Goal: Find specific page/section

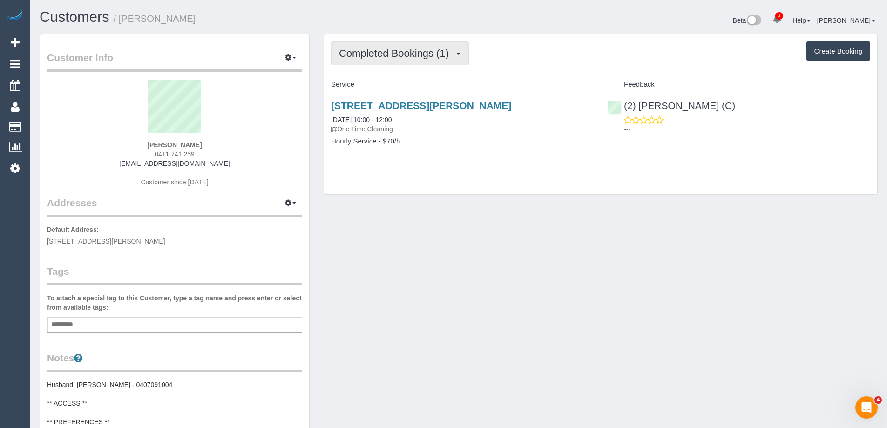
click at [392, 57] on span "Completed Bookings (1)" at bounding box center [396, 53] width 114 height 12
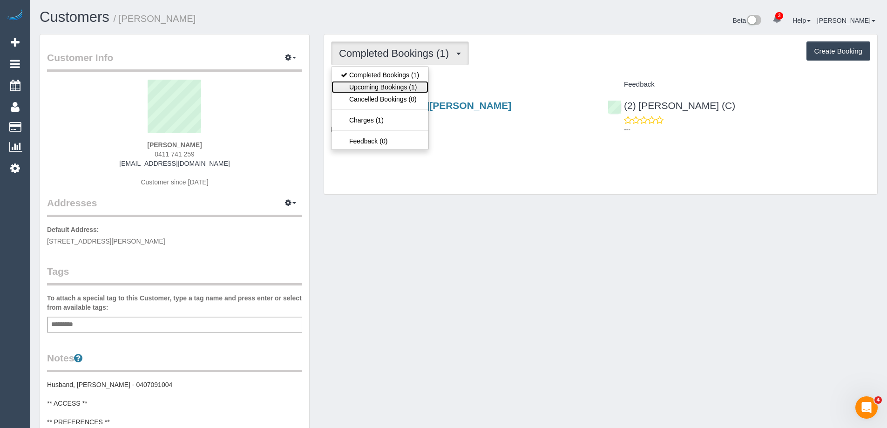
click at [396, 86] on link "Upcoming Bookings (1)" at bounding box center [379, 87] width 97 height 12
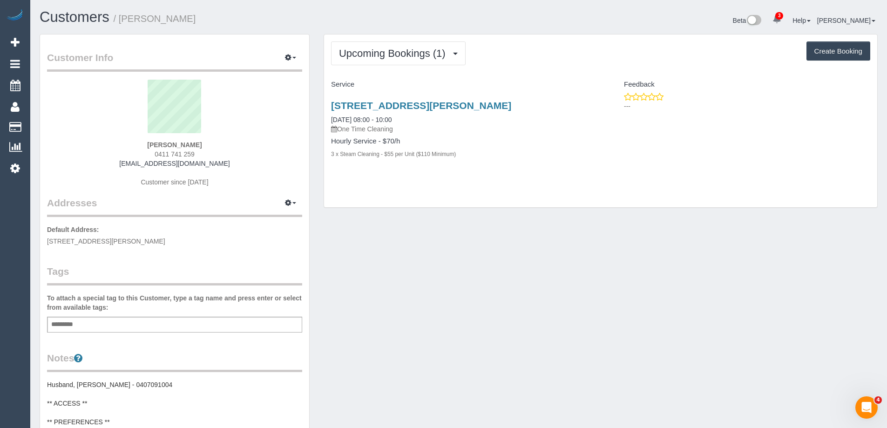
drag, startPoint x: 327, startPoint y: 119, endPoint x: 404, endPoint y: 119, distance: 76.8
click at [404, 119] on div "[STREET_ADDRESS][PERSON_NAME] [DATE] 08:00 - 10:00 One Time Cleaning Hourly Ser…" at bounding box center [462, 134] width 276 height 85
copy link "[DATE] 08:00 - 10:00"
click at [456, 262] on div "Customer Info Edit Contact Info Send Message Email Preferences Special Sales Ta…" at bounding box center [459, 394] width 852 height 721
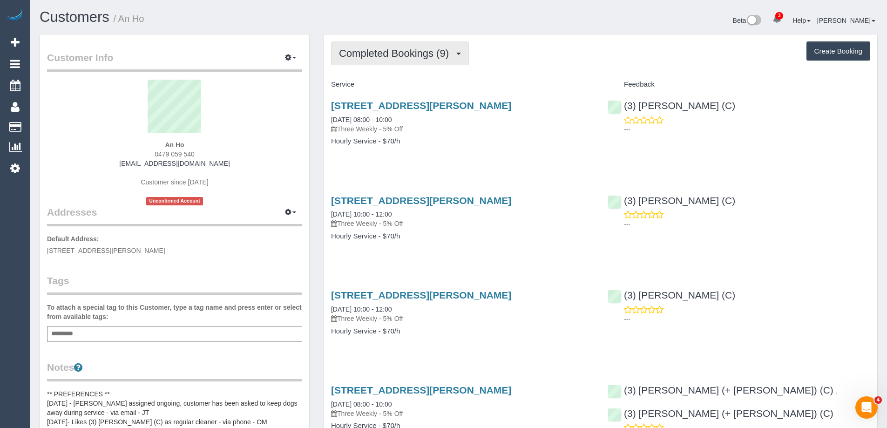
click at [437, 56] on span "Completed Bookings (9)" at bounding box center [396, 53] width 114 height 12
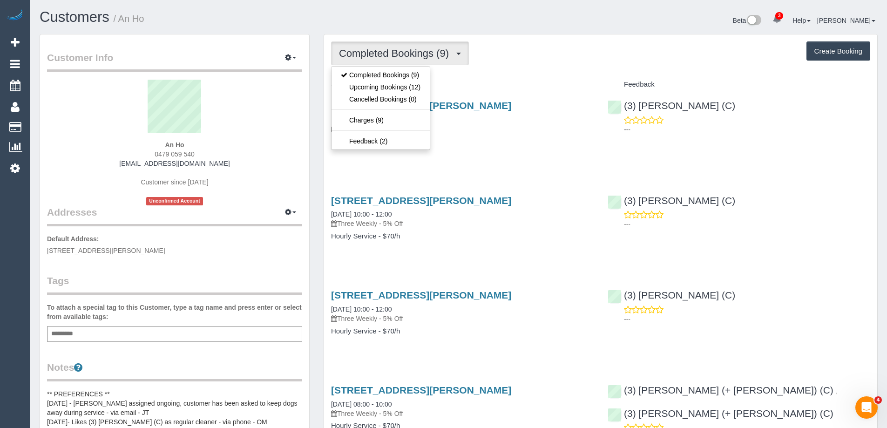
click at [532, 30] on div "Beta 3 Your Notifications You have 0 alerts × You have 3 to charge for [DATE] ×…" at bounding box center [671, 21] width 426 height 25
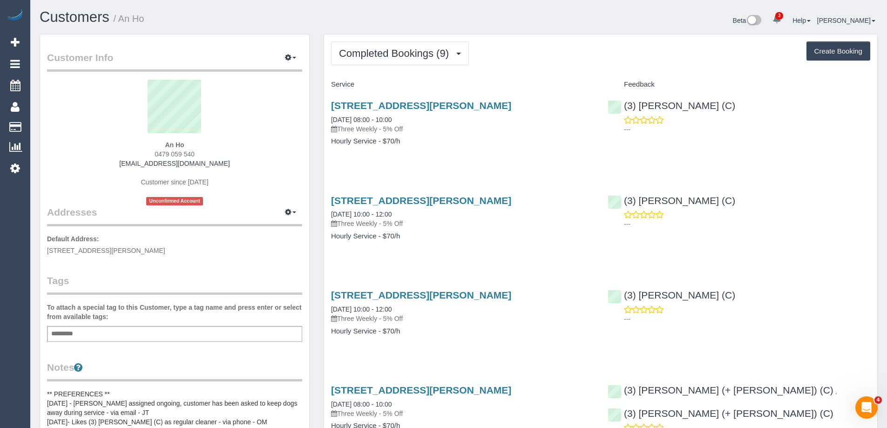
drag, startPoint x: 165, startPoint y: 144, endPoint x: 202, endPoint y: 143, distance: 36.8
click at [202, 143] on div "An Ho 0479 059 540 [EMAIL_ADDRESS][DOMAIN_NAME] Customer since [DATE] Unconfirm…" at bounding box center [174, 143] width 255 height 126
copy strong "An Ho"
drag, startPoint x: 138, startPoint y: 168, endPoint x: 217, endPoint y: 165, distance: 78.7
click at [217, 165] on div "An Ho 0479 059 540 [EMAIL_ADDRESS][DOMAIN_NAME] Customer since [DATE] Unconfirm…" at bounding box center [174, 143] width 255 height 126
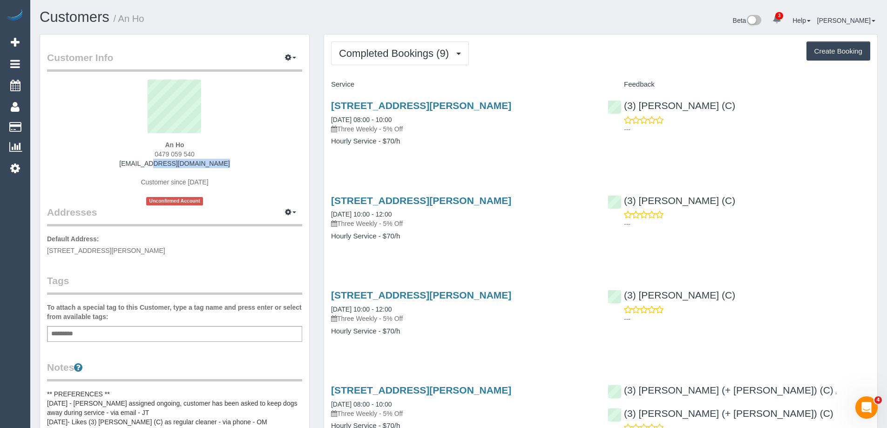
copy link "[EMAIL_ADDRESS][DOMAIN_NAME]"
drag, startPoint x: 324, startPoint y: 104, endPoint x: 504, endPoint y: 111, distance: 180.2
click at [504, 111] on div "[STREET_ADDRESS][PERSON_NAME] [DATE] 08:00 - 10:00 Three Weekly - 5% Off Hourly…" at bounding box center [462, 128] width 276 height 72
copy link "33 Clarke Ave, St Albans, VIC 3021"
